Goal: Use online tool/utility: Use online tool/utility

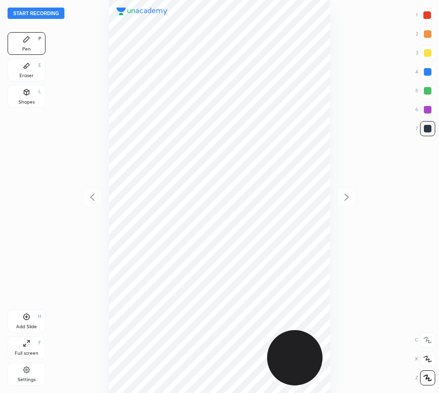
scroll to position [393, 287]
click at [48, 15] on button "Start recording" at bounding box center [36, 13] width 57 height 11
drag, startPoint x: 29, startPoint y: 70, endPoint x: 106, endPoint y: 110, distance: 86.6
click at [31, 71] on div "Eraser E" at bounding box center [27, 70] width 38 height 23
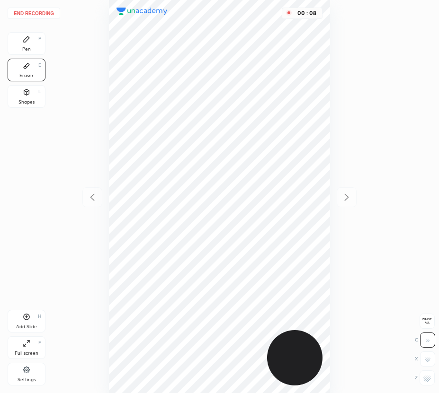
click at [39, 44] on div "Pen P" at bounding box center [27, 43] width 38 height 23
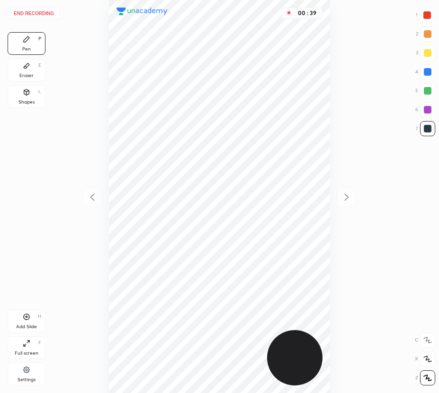
drag, startPoint x: 37, startPoint y: 73, endPoint x: 58, endPoint y: 80, distance: 21.4
click at [42, 75] on div "Eraser E" at bounding box center [27, 70] width 38 height 23
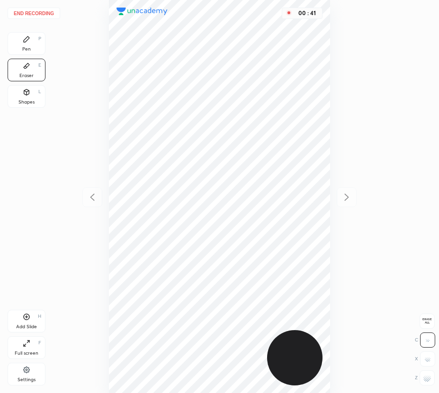
drag, startPoint x: 26, startPoint y: 46, endPoint x: 54, endPoint y: 62, distance: 32.2
click at [33, 50] on div "Pen P" at bounding box center [27, 43] width 38 height 23
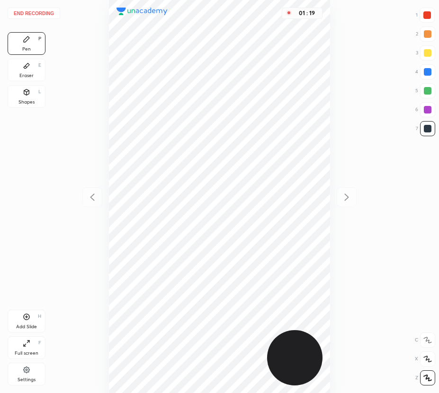
click at [26, 318] on icon at bounding box center [26, 317] width 3 height 3
click at [31, 48] on div "Pen P" at bounding box center [27, 43] width 38 height 23
drag, startPoint x: 428, startPoint y: 7, endPoint x: 423, endPoint y: 18, distance: 12.1
click at [428, 8] on div "End recording 1 2 3 4 5 6 7 R O A L C X Z Erase all C X Z Pen P Eraser E Shapes…" at bounding box center [219, 196] width 439 height 393
click at [427, 13] on div at bounding box center [427, 15] width 8 height 8
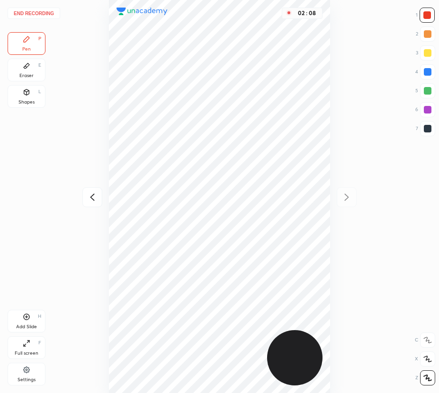
drag, startPoint x: 27, startPoint y: 318, endPoint x: 24, endPoint y: 326, distance: 8.5
click at [27, 319] on icon at bounding box center [27, 317] width 8 height 8
click at [428, 73] on div at bounding box center [428, 72] width 8 height 8
click at [39, 14] on button "End recording" at bounding box center [34, 13] width 53 height 11
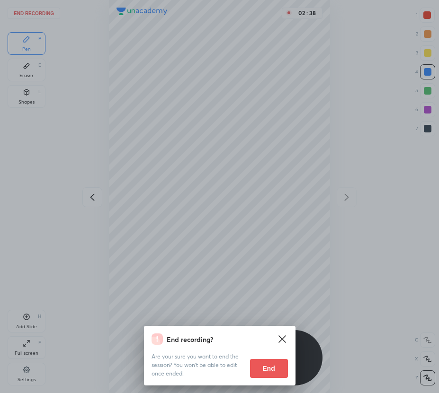
drag, startPoint x: 281, startPoint y: 370, endPoint x: 136, endPoint y: 360, distance: 145.7
click at [281, 370] on button "End" at bounding box center [269, 368] width 38 height 19
